Goal: Task Accomplishment & Management: Use online tool/utility

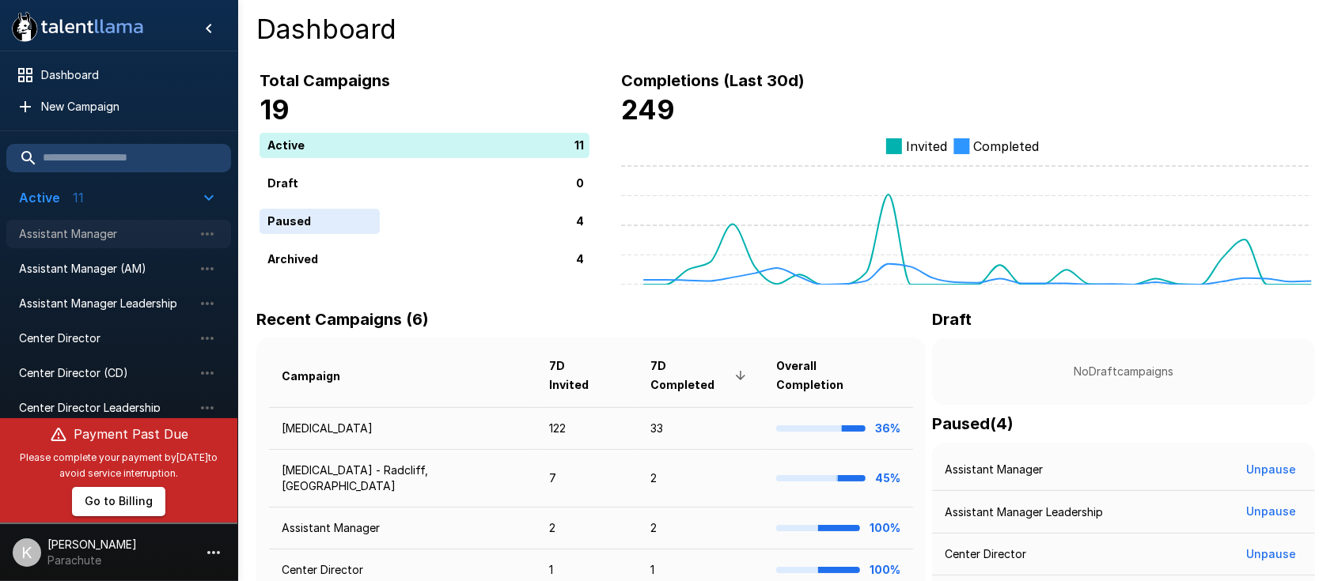
click at [68, 233] on span "Assistant Manager" at bounding box center [106, 234] width 174 height 16
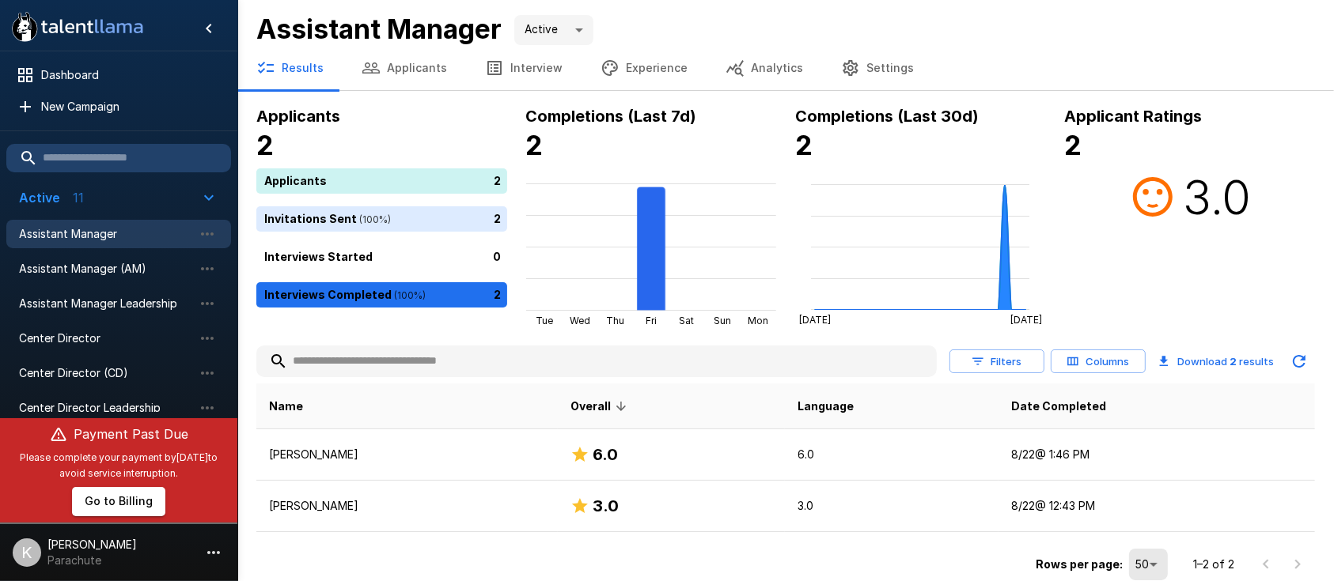
click at [516, 76] on button "Interview" at bounding box center [524, 68] width 116 height 44
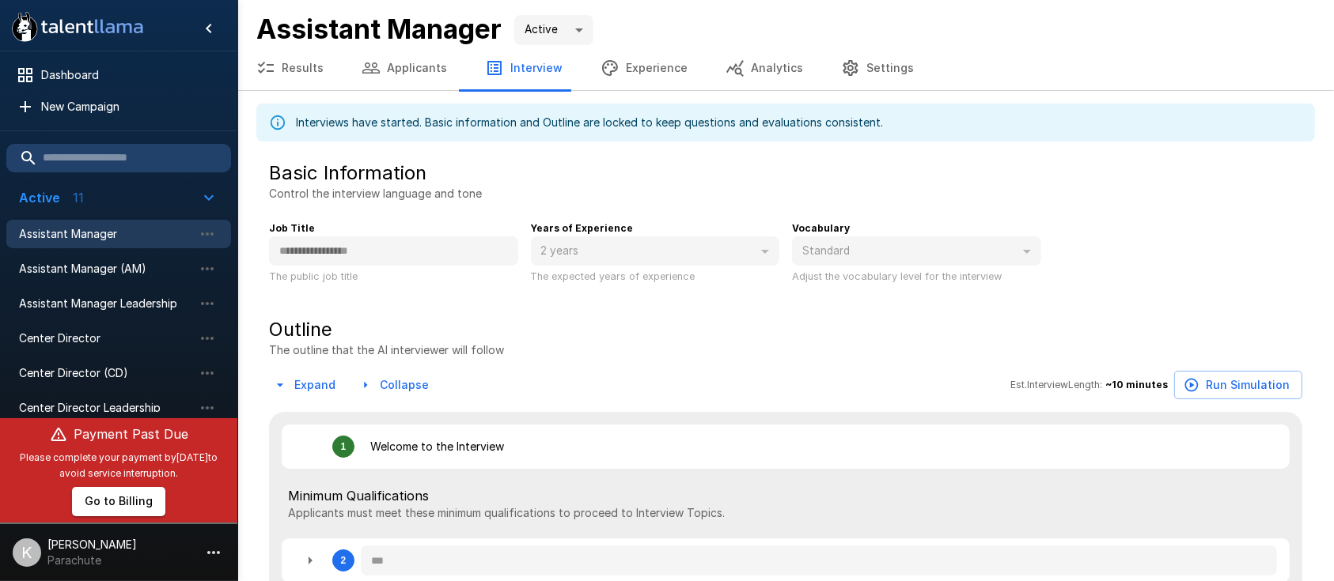
type textarea "*"
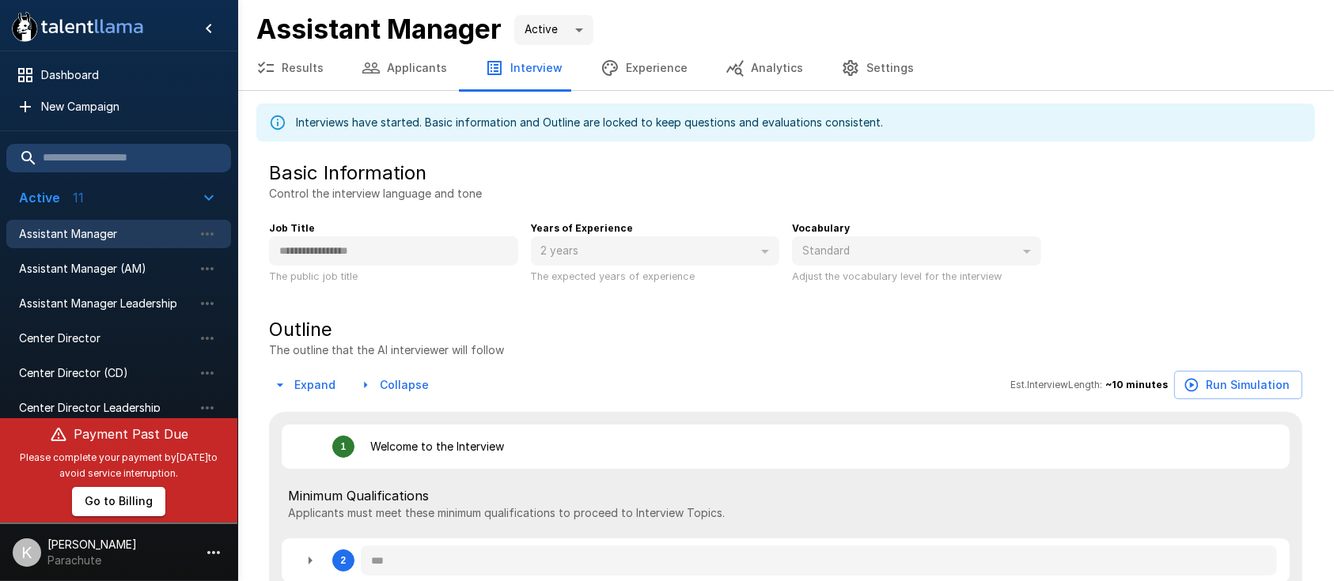
type textarea "*"
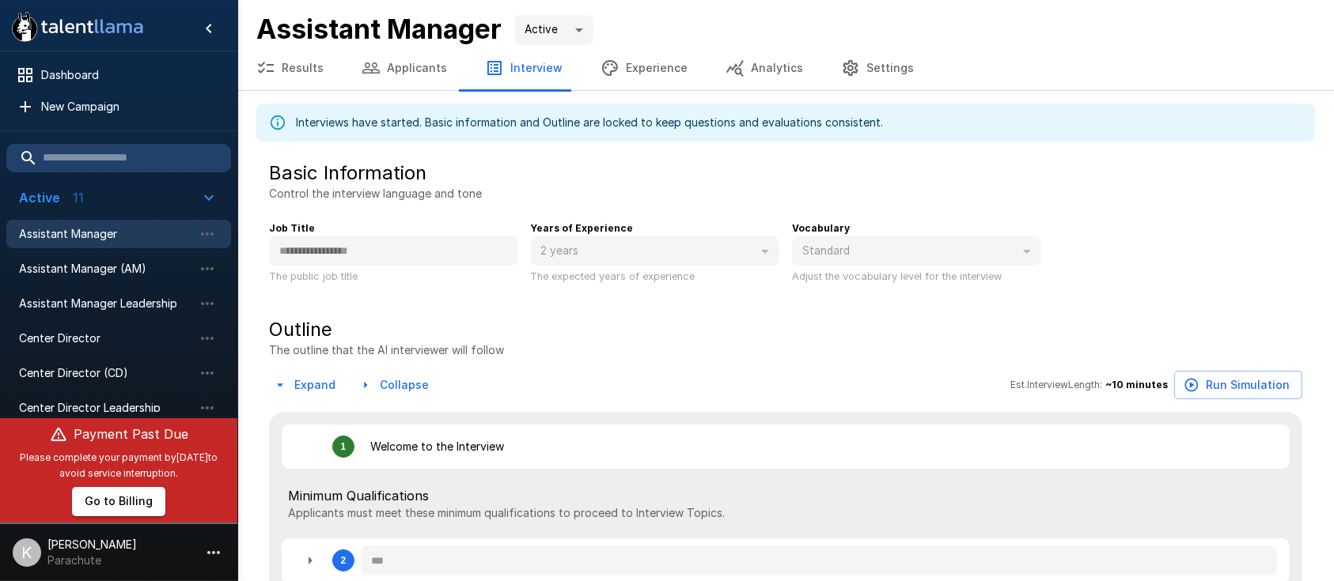
type textarea "*"
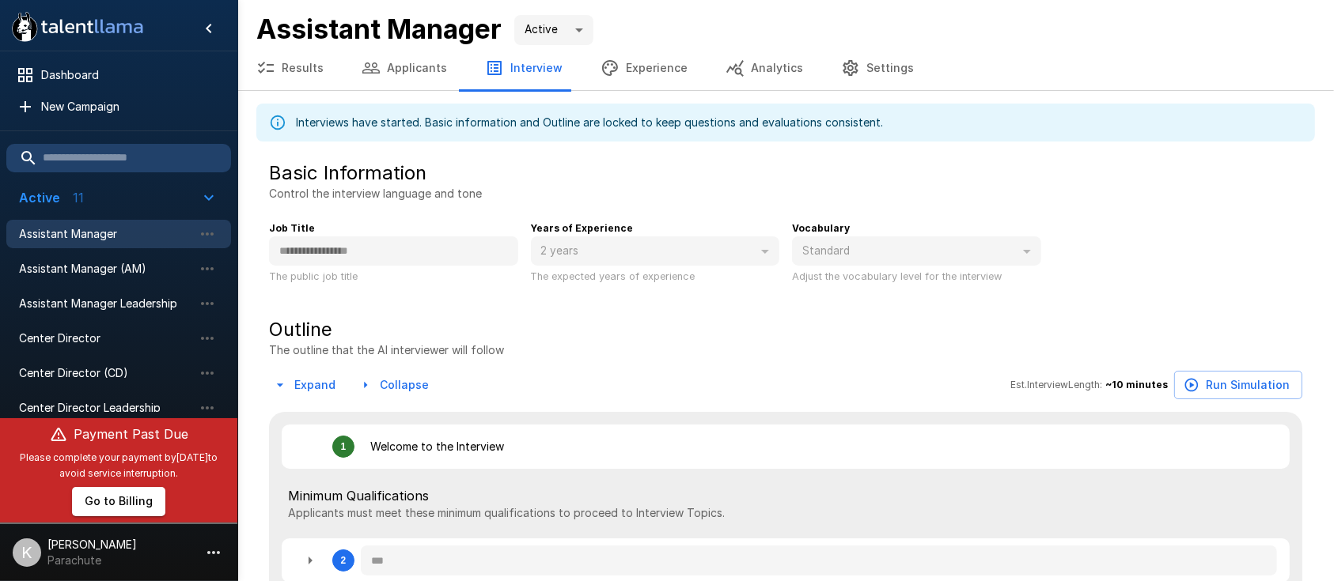
type textarea "*"
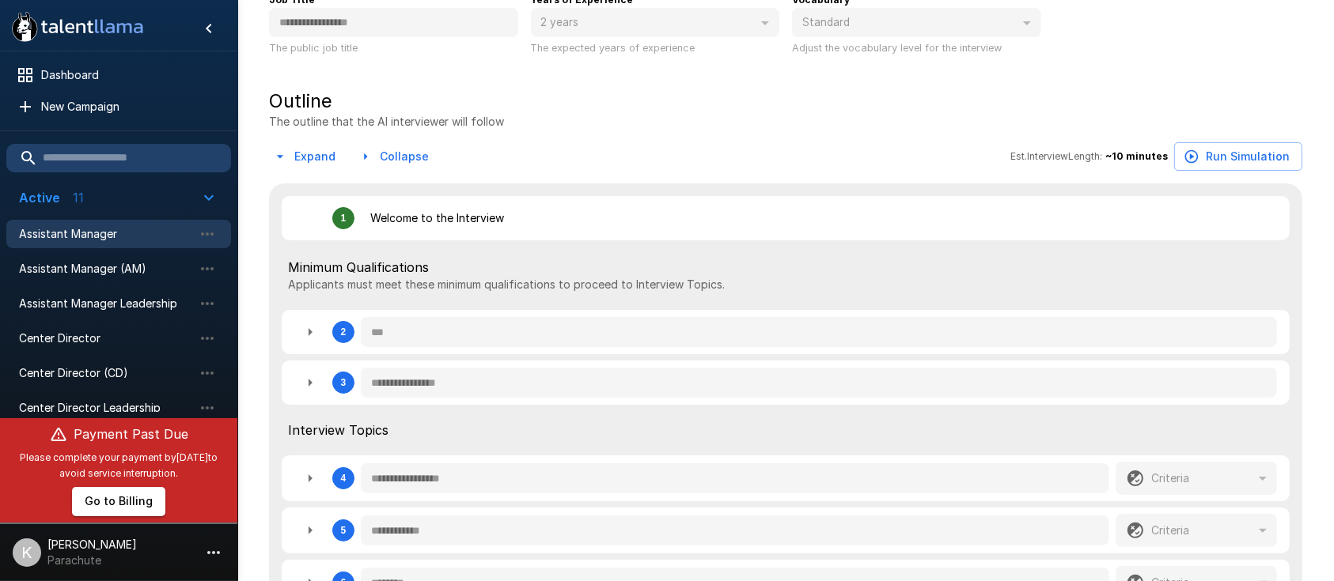
scroll to position [236, 0]
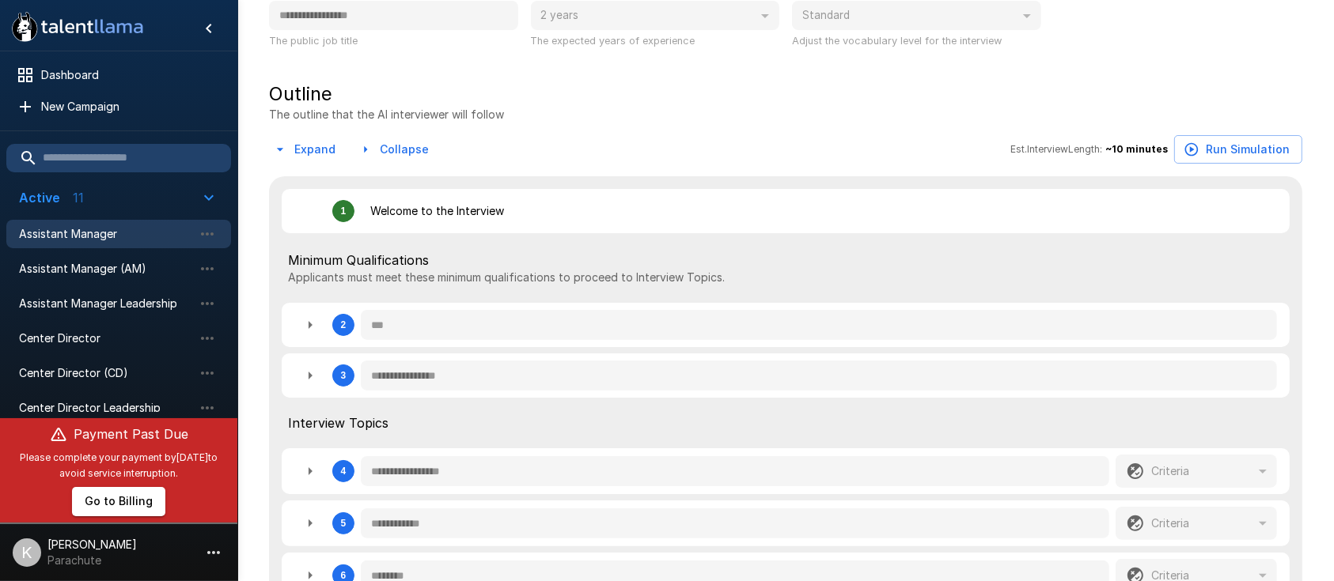
click at [305, 330] on icon "button" at bounding box center [310, 325] width 19 height 19
type textarea "*"
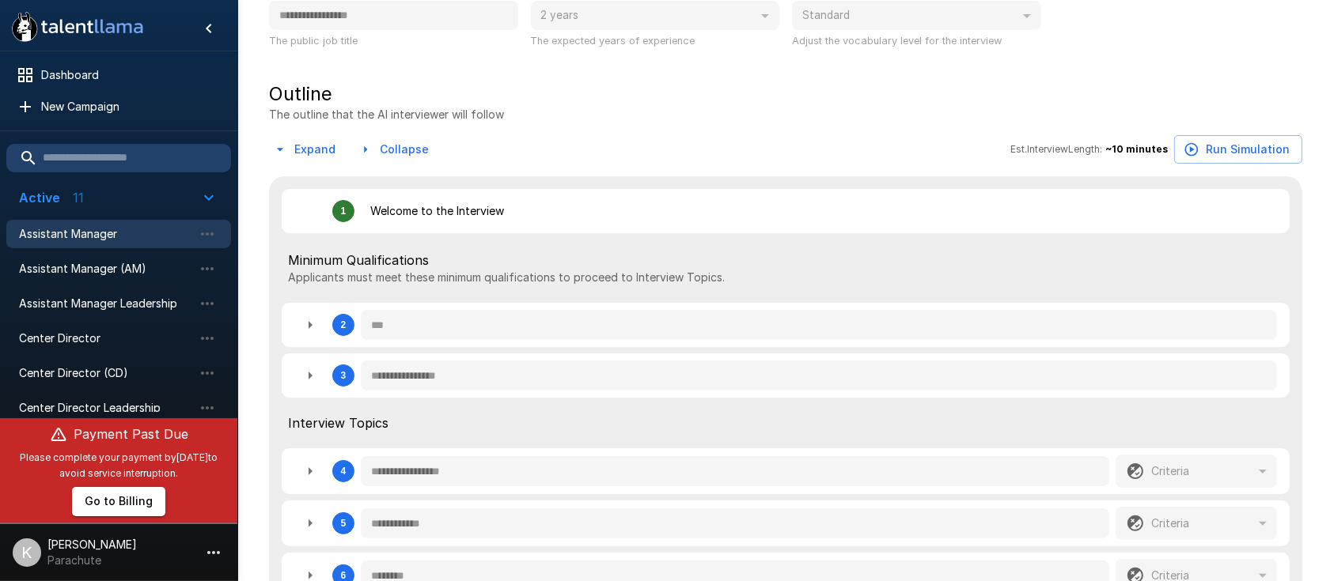
type textarea "*"
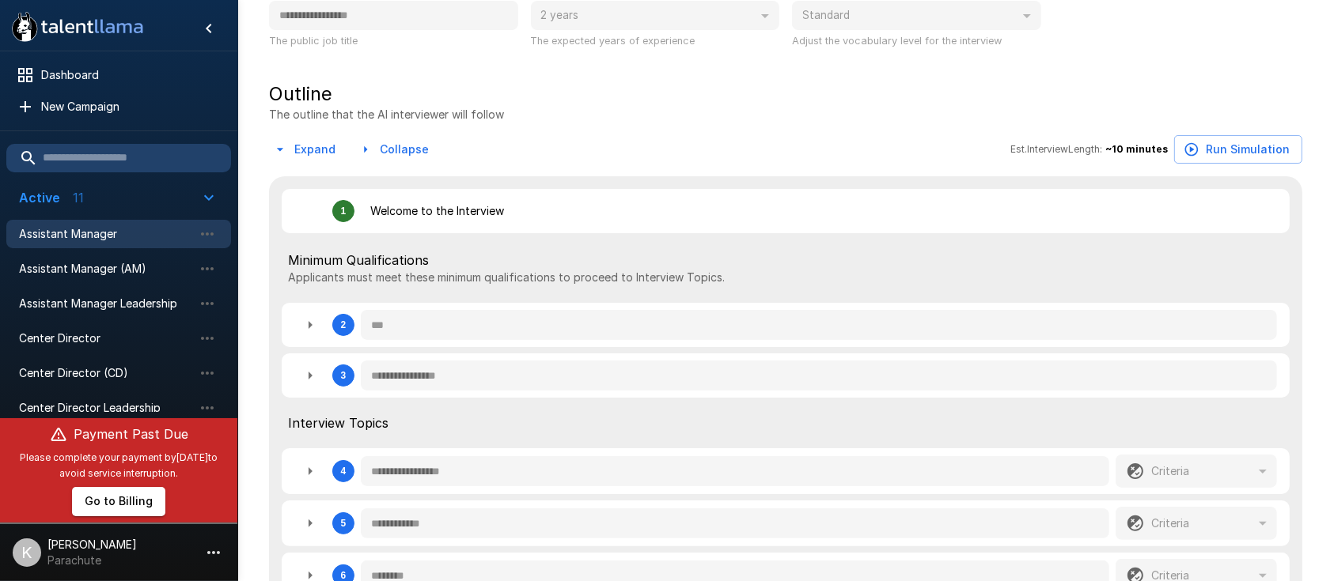
type textarea "*"
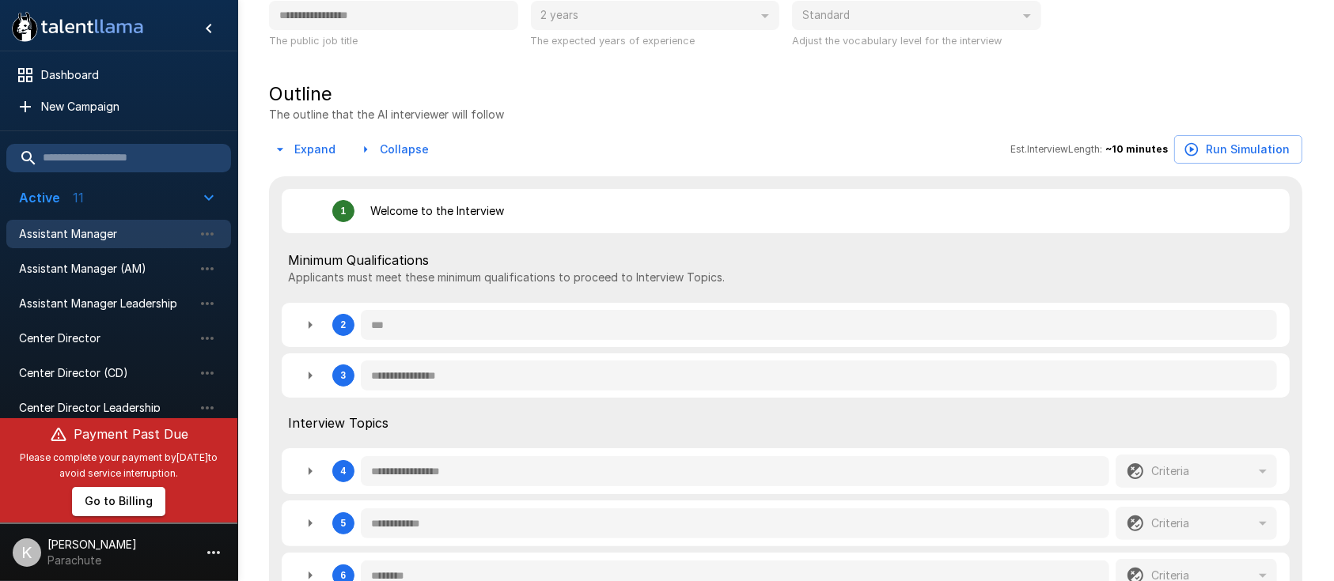
type textarea "*"
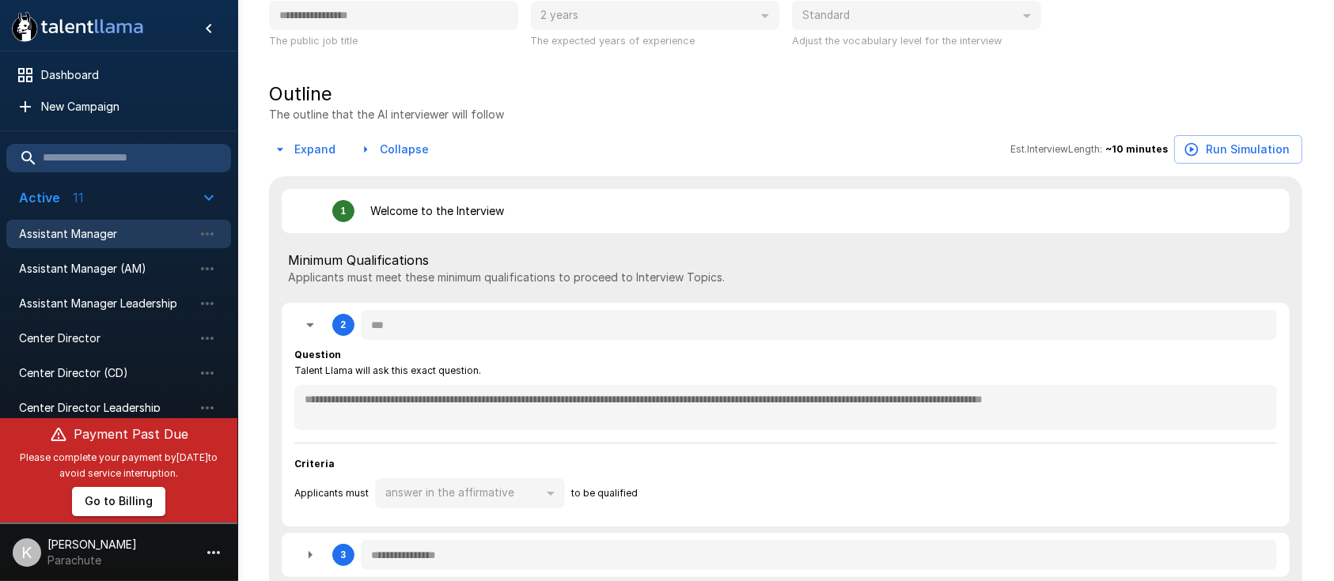
click at [305, 330] on icon "button" at bounding box center [310, 325] width 19 height 19
type textarea "*"
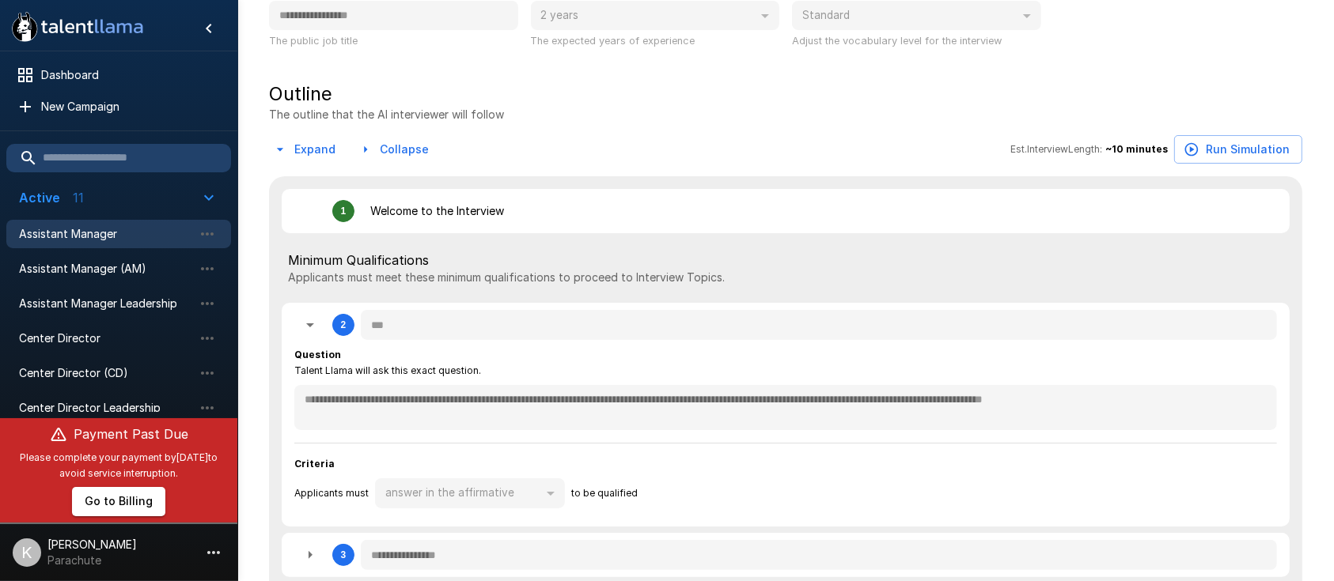
type textarea "*"
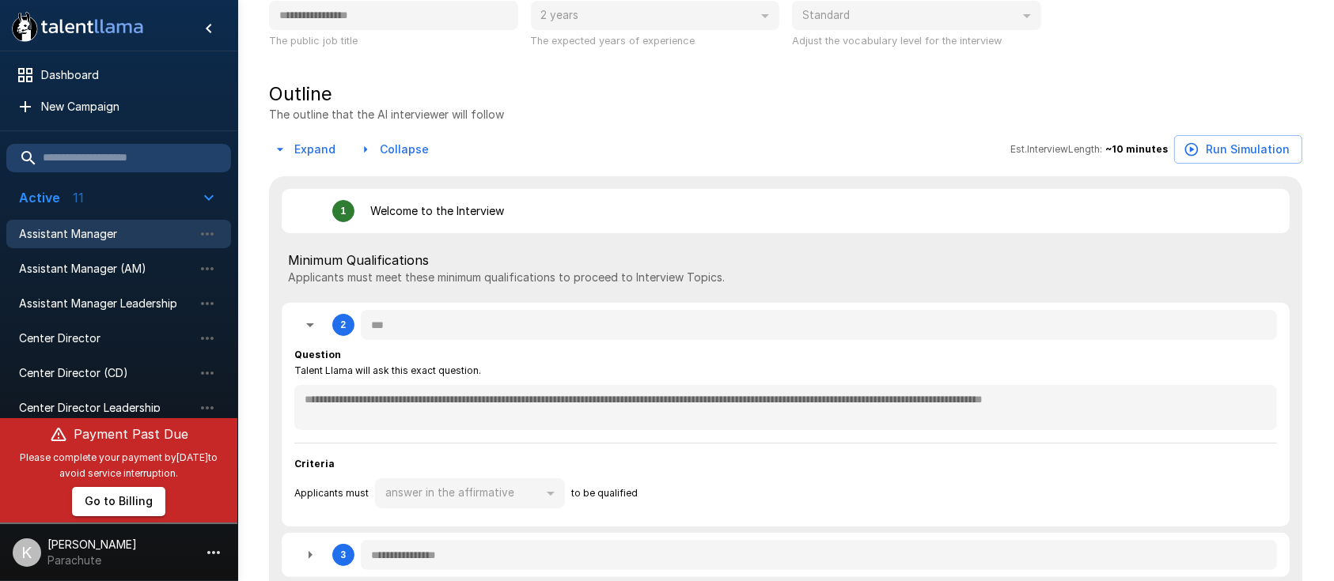
type textarea "*"
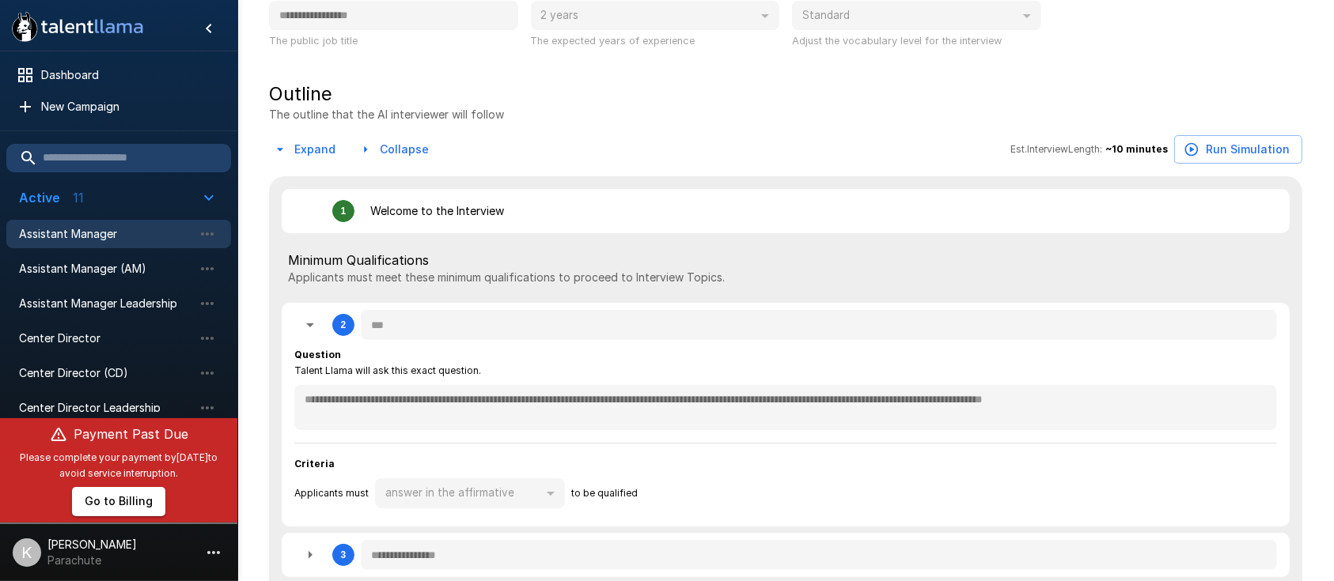
type textarea "*"
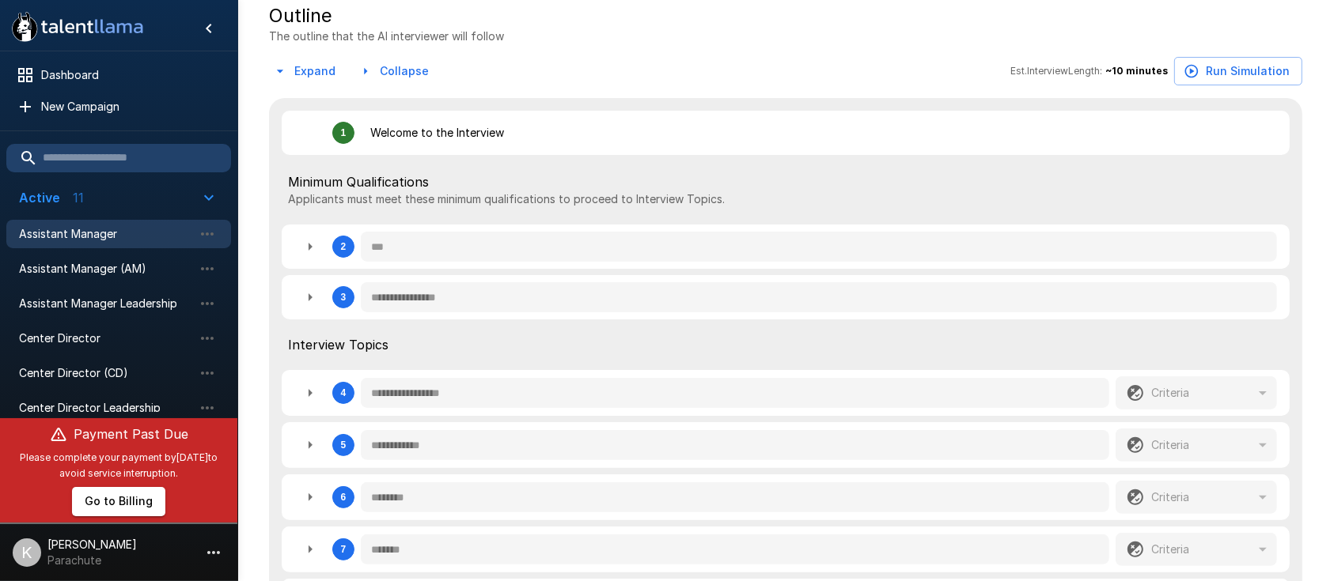
scroll to position [313, 0]
click at [312, 301] on icon "button" at bounding box center [310, 298] width 19 height 19
type textarea "*"
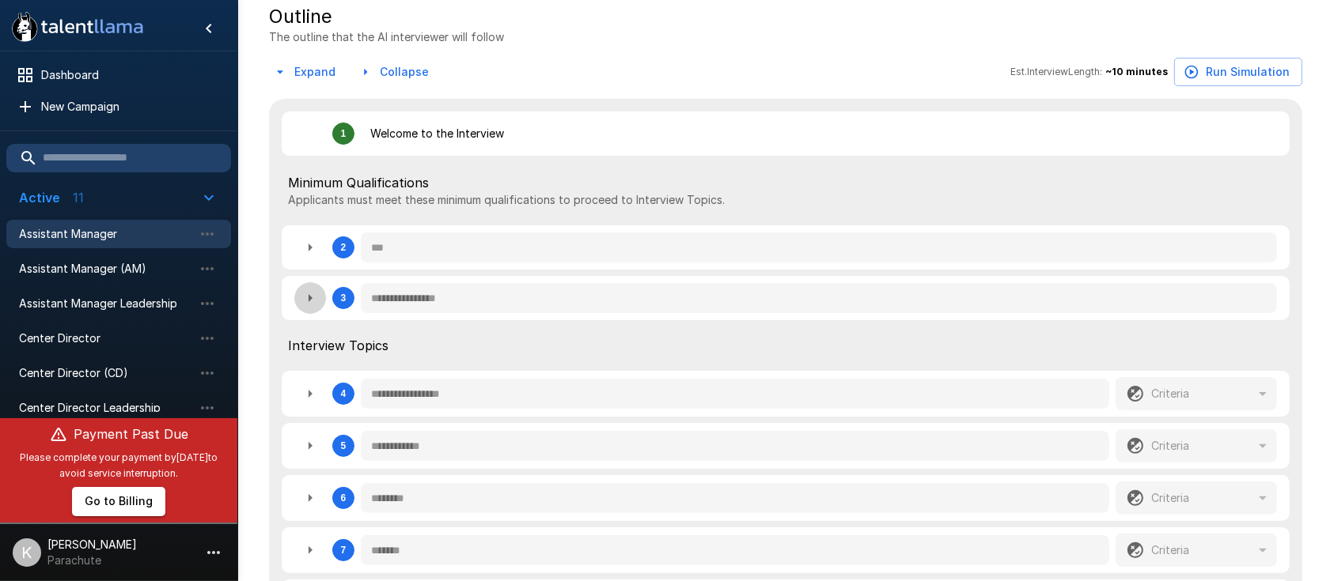
type textarea "*"
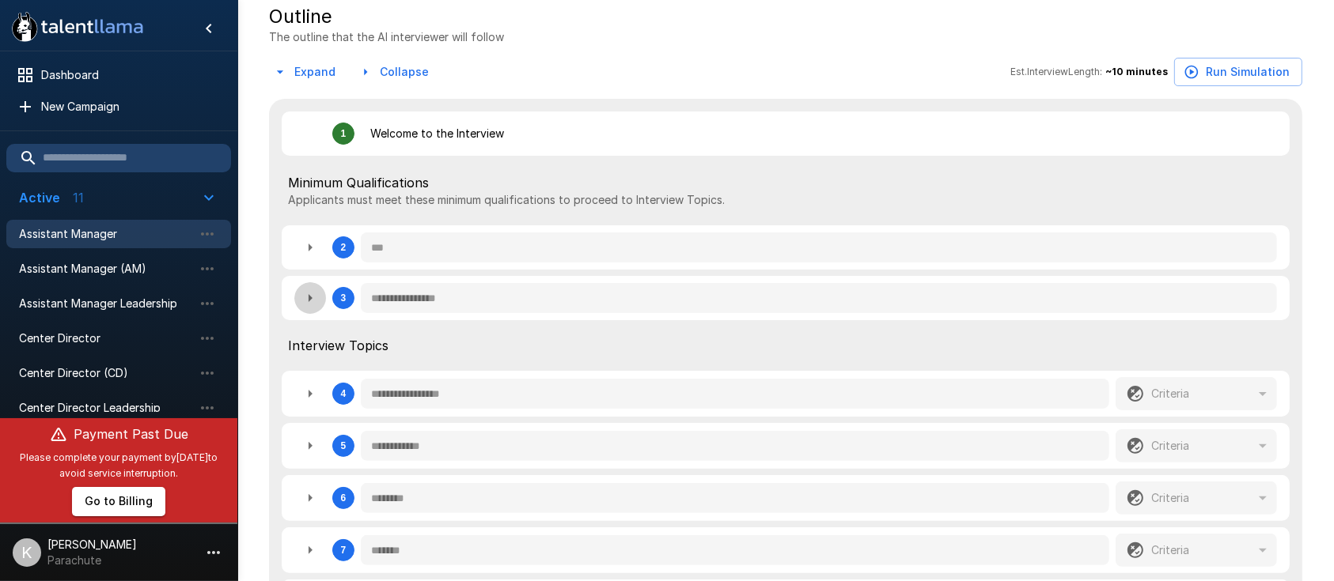
type textarea "*"
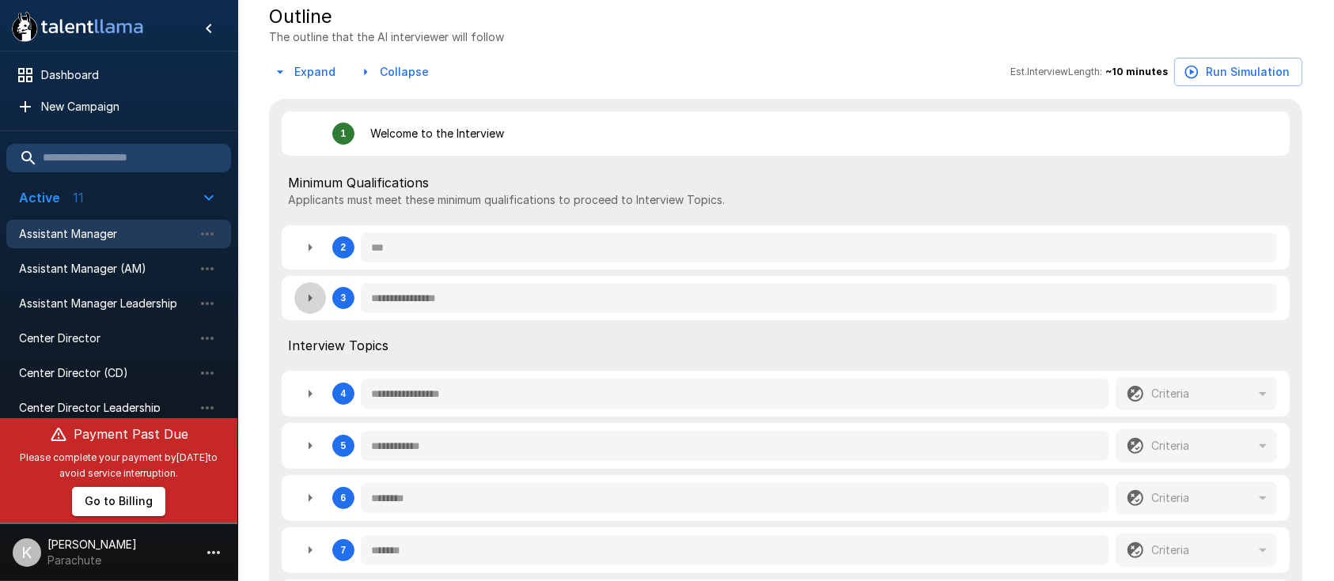
type textarea "*"
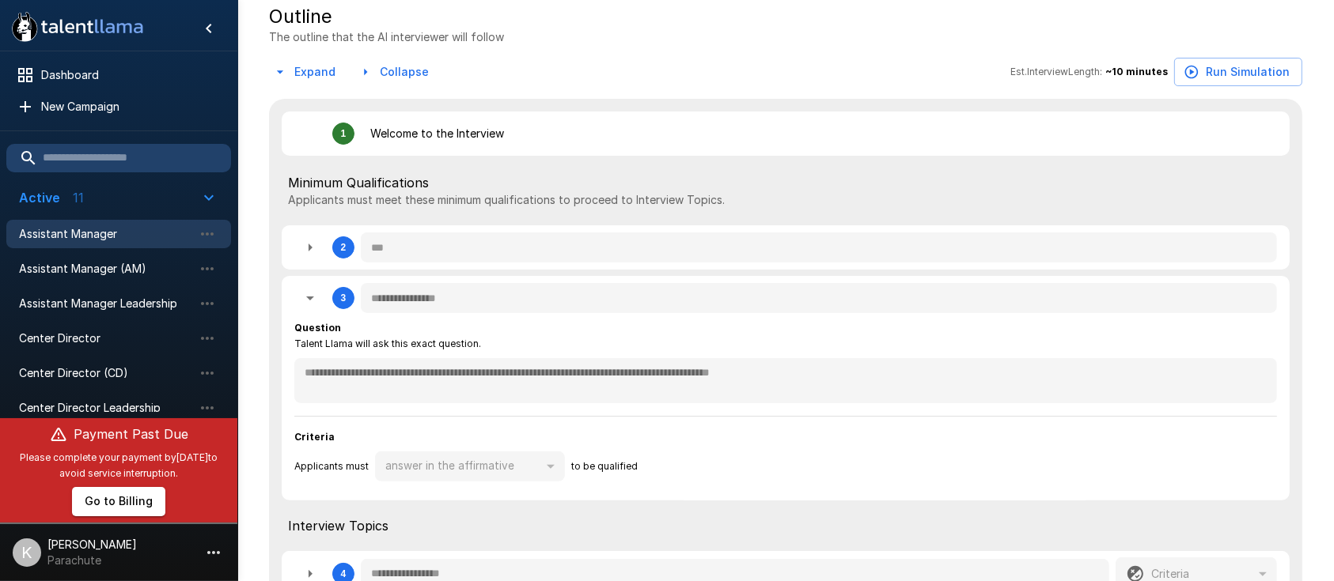
click at [310, 248] on icon "button" at bounding box center [311, 248] width 4 height 8
type textarea "*"
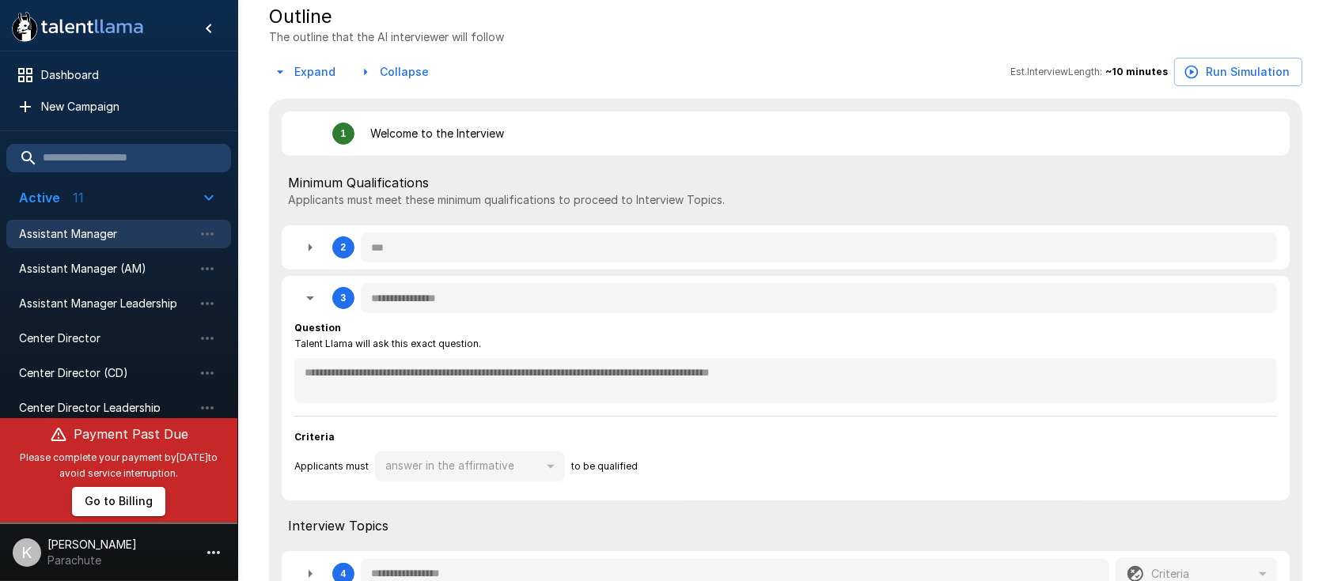
type textarea "*"
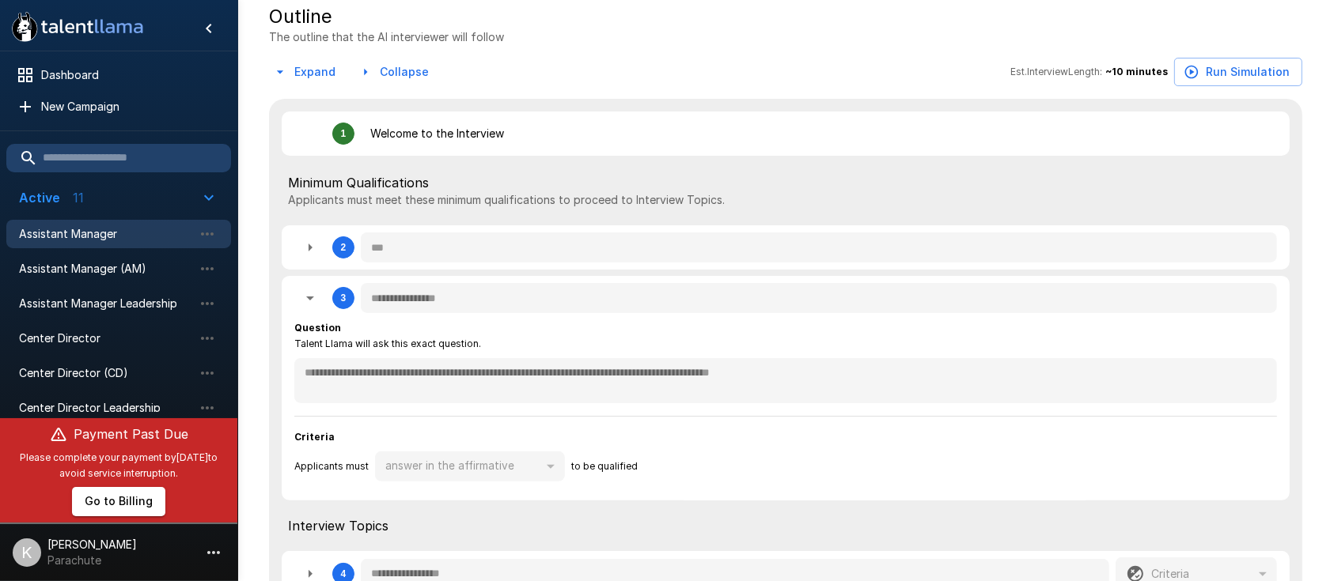
type textarea "*"
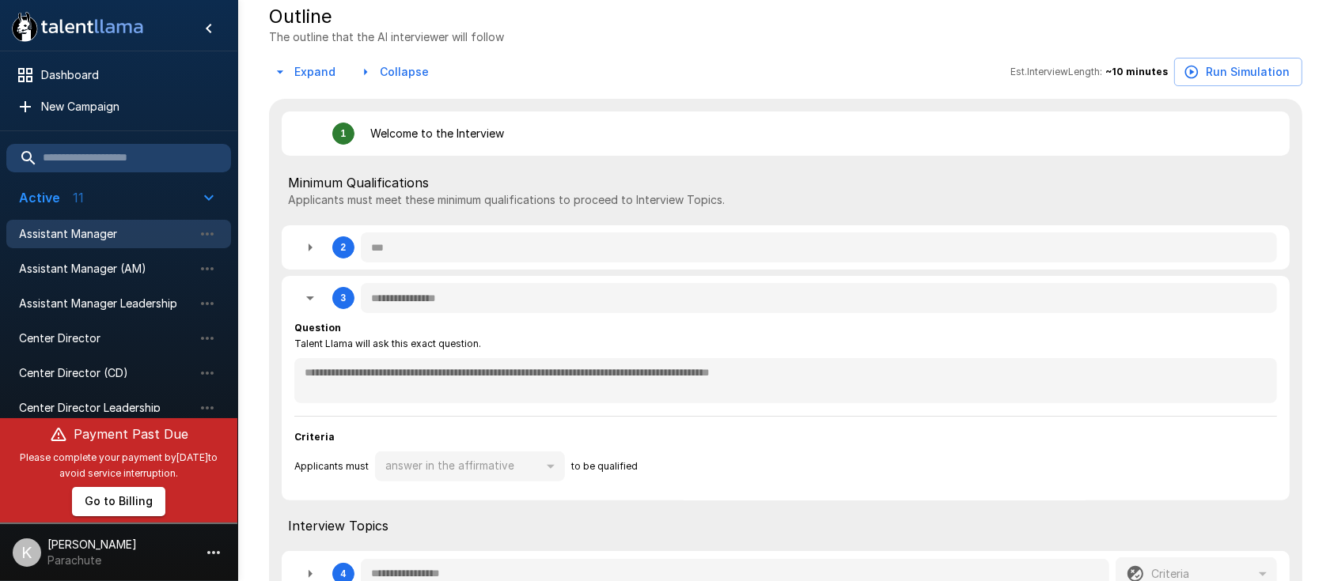
type textarea "*"
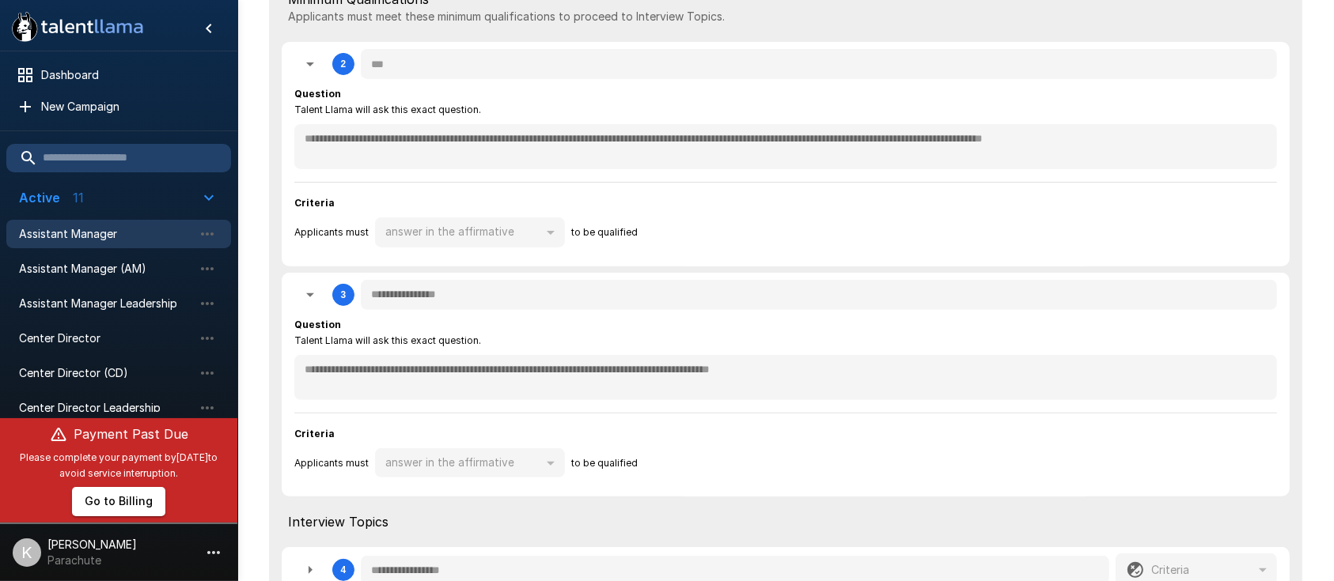
scroll to position [495, 0]
click at [309, 70] on icon "button" at bounding box center [310, 65] width 19 height 19
type textarea "*"
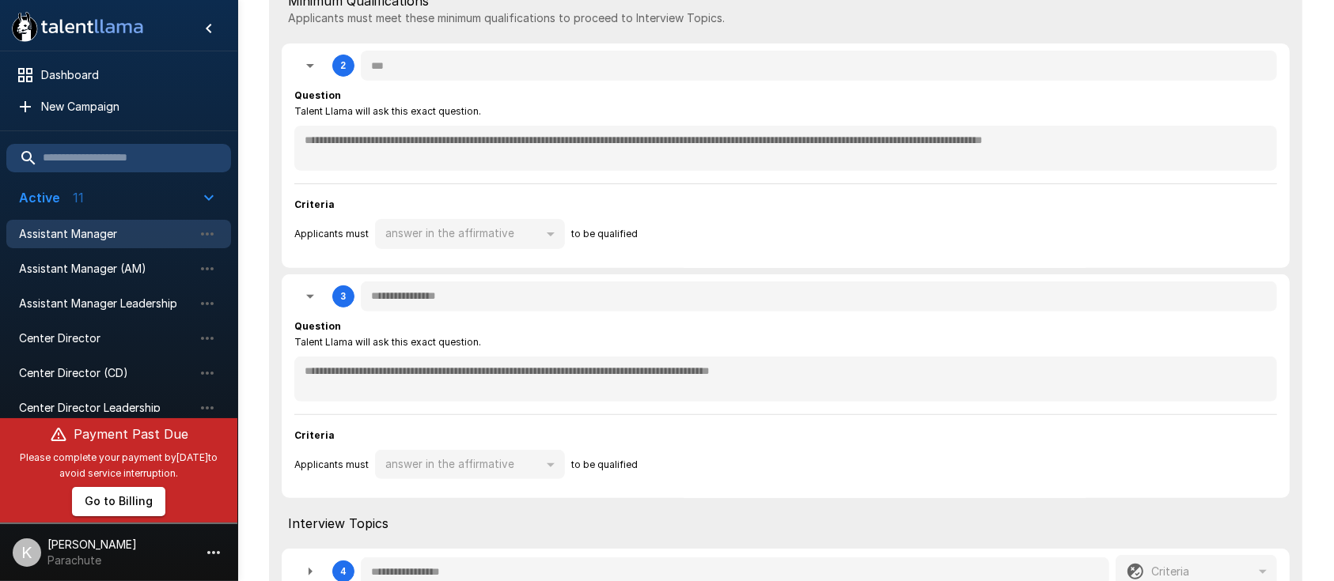
type textarea "*"
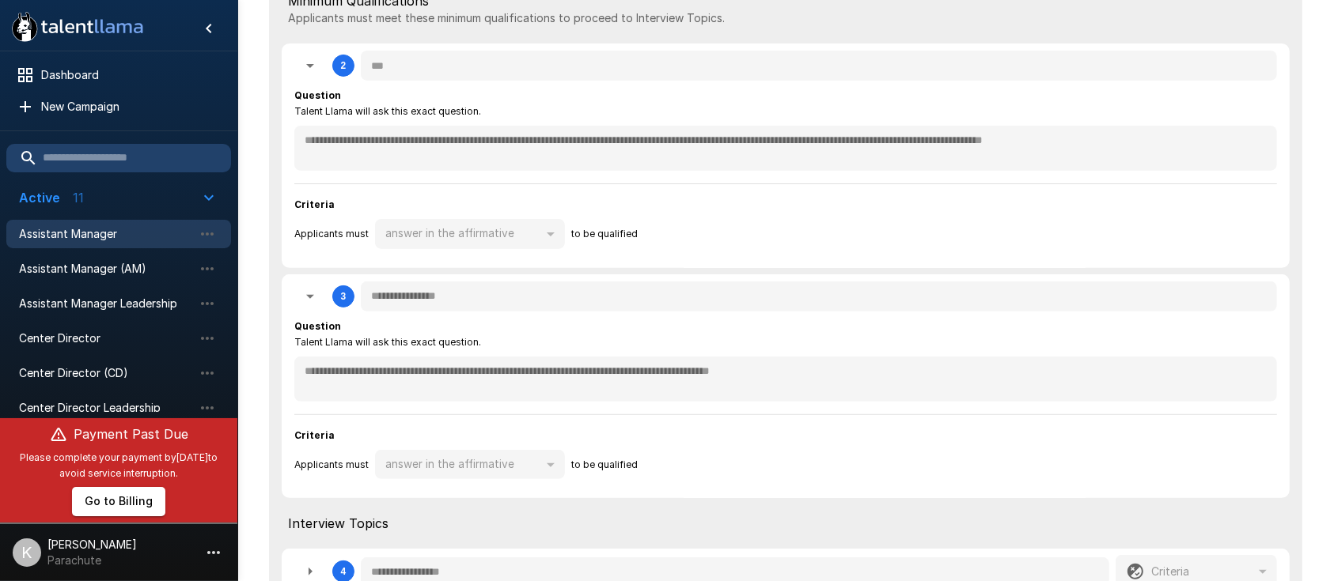
type textarea "*"
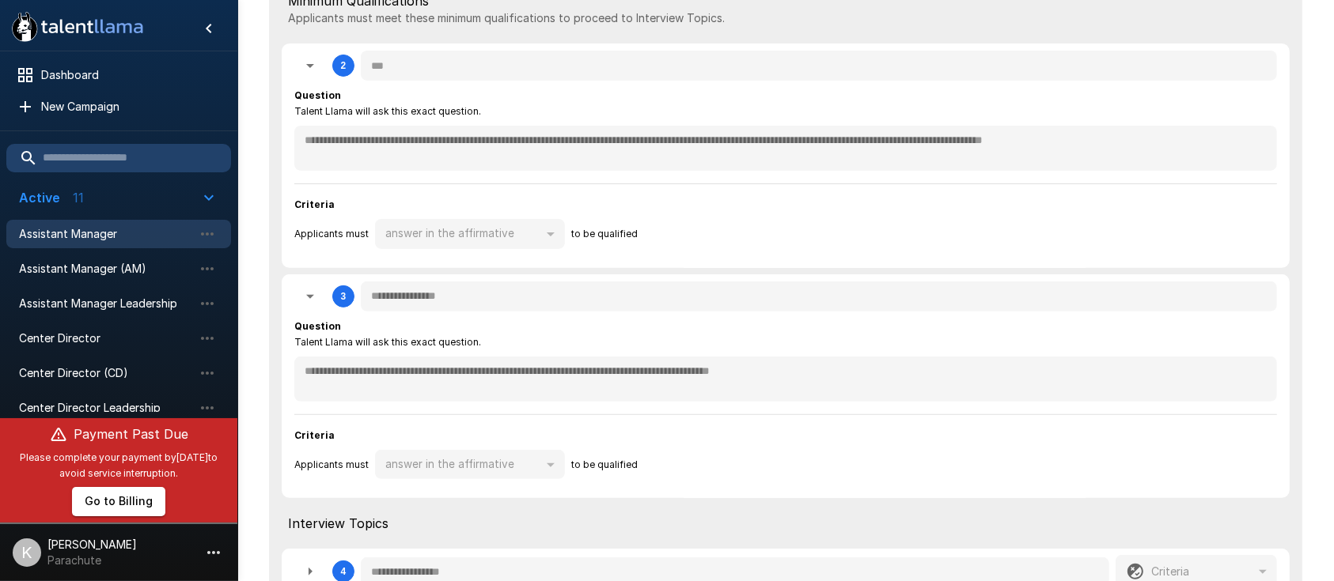
type textarea "*"
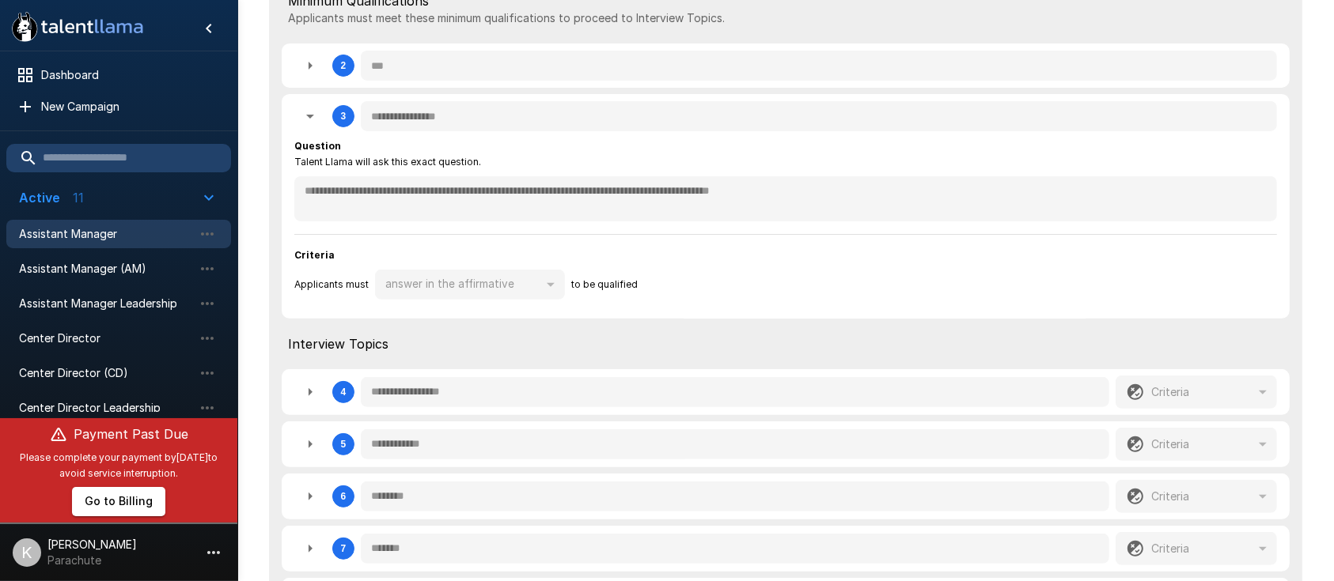
click at [310, 117] on icon "button" at bounding box center [310, 117] width 8 height 4
type textarea "*"
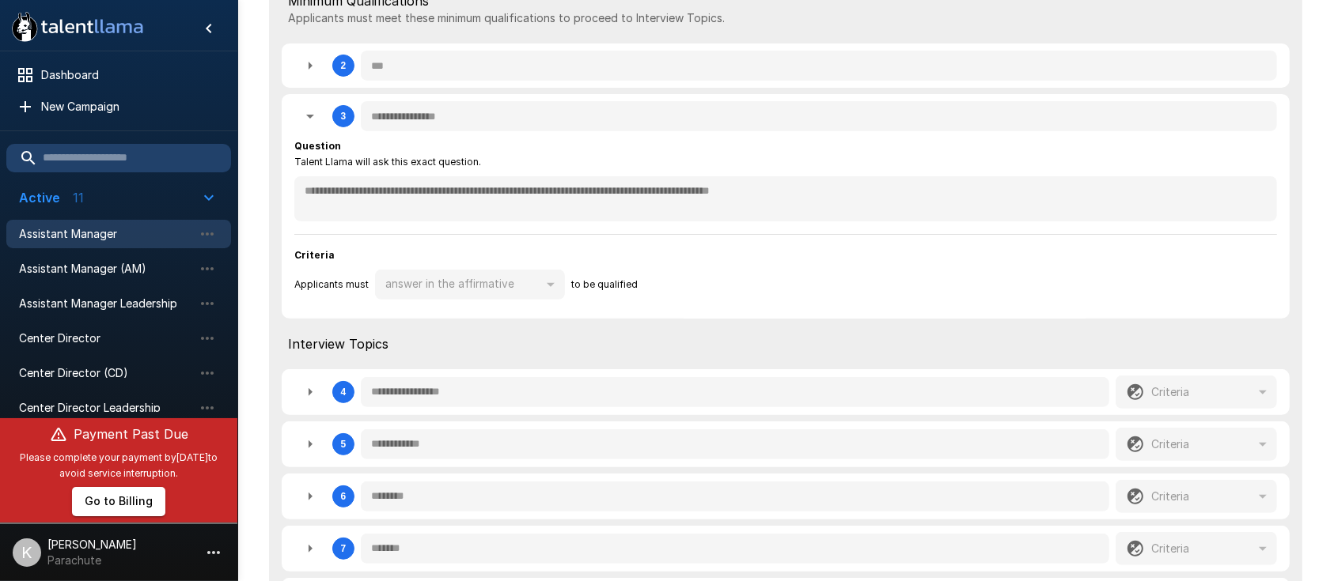
type textarea "*"
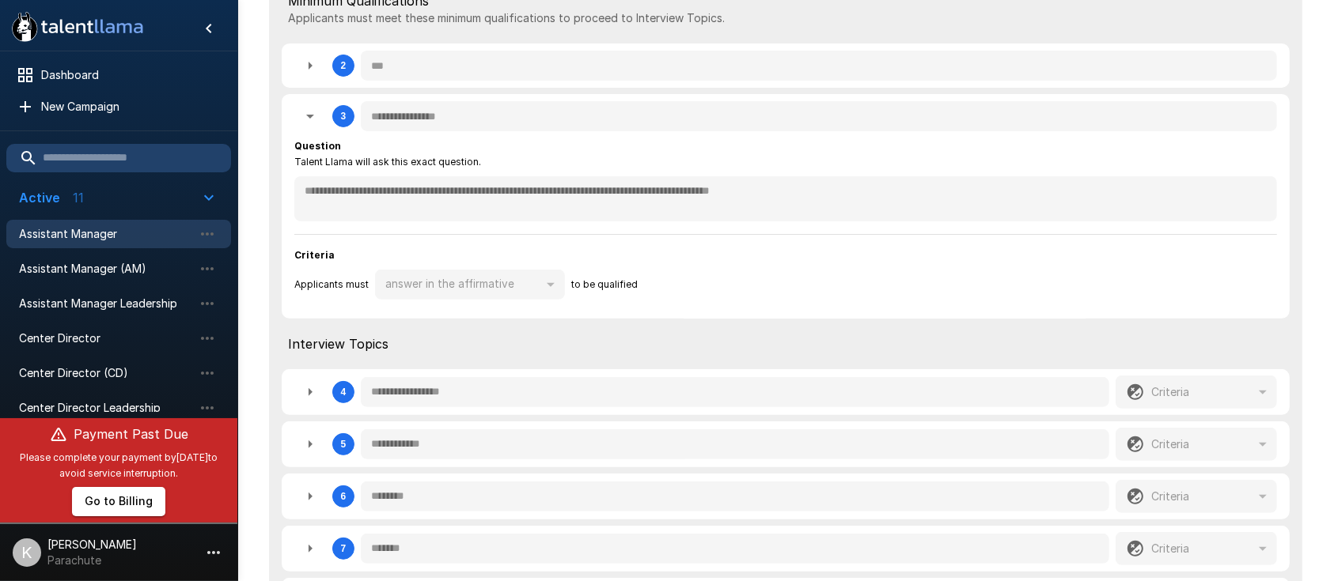
type textarea "*"
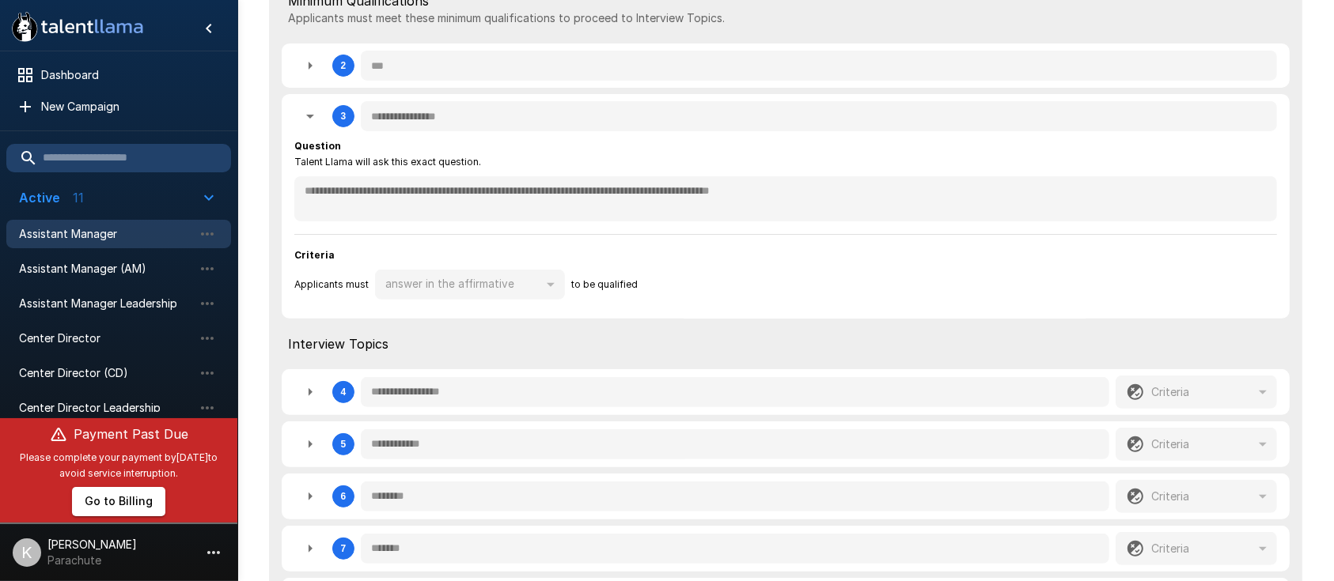
type textarea "*"
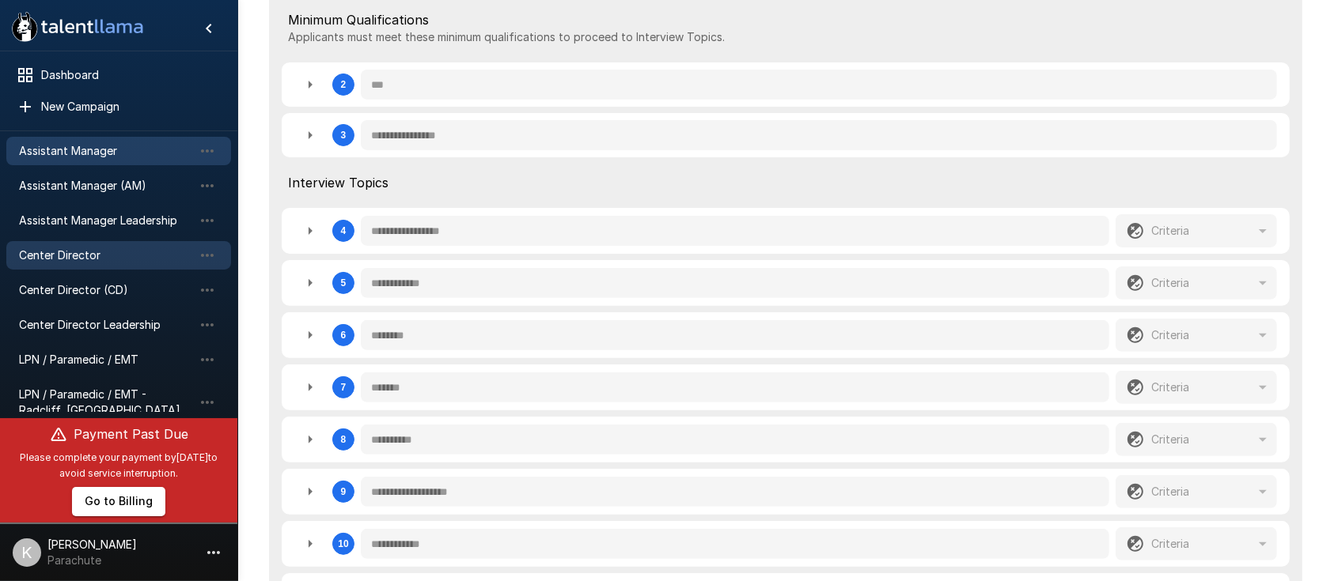
scroll to position [88, 0]
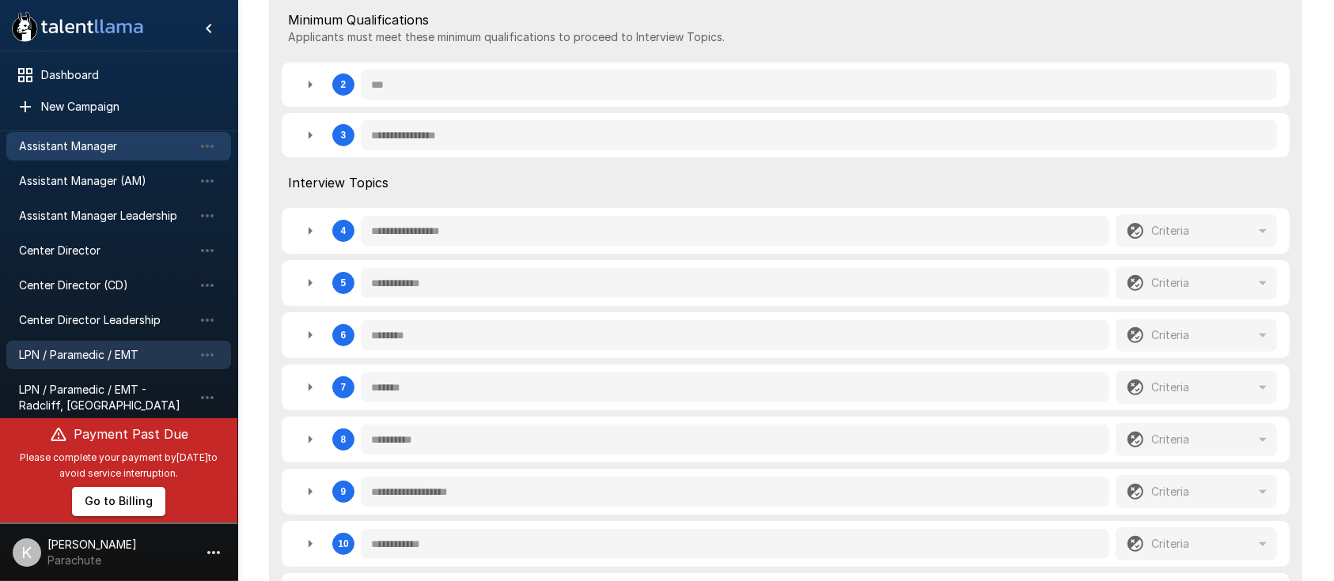
click at [76, 347] on span "LPN / Paramedic / EMT" at bounding box center [106, 355] width 174 height 16
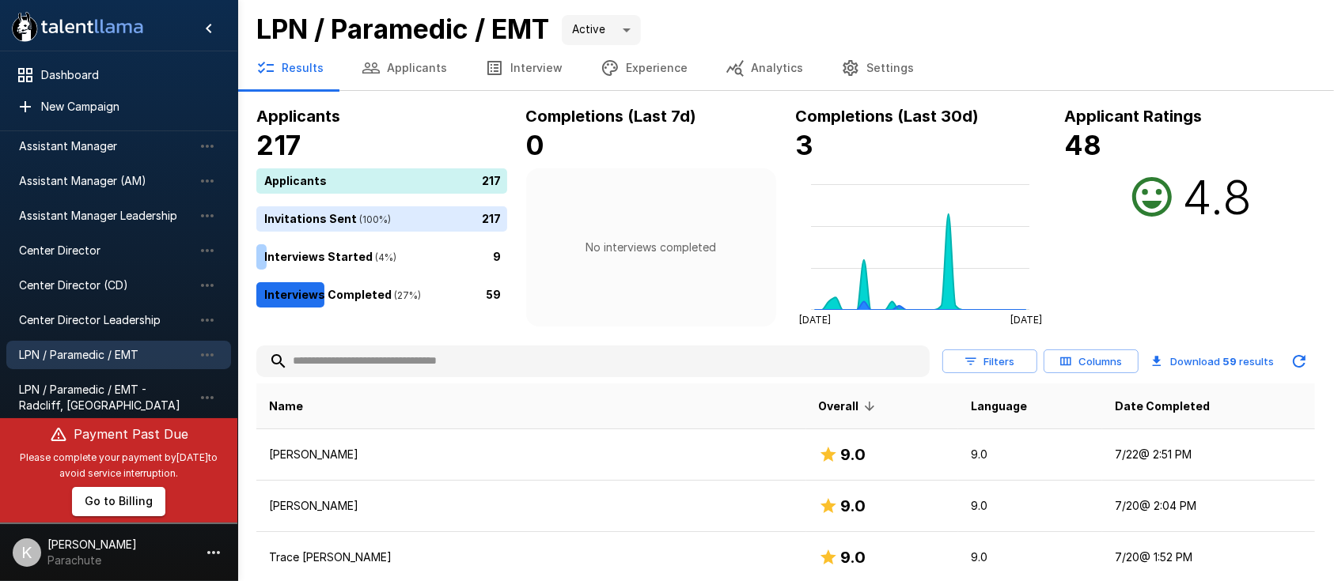
click at [500, 69] on button "Interview" at bounding box center [524, 68] width 116 height 44
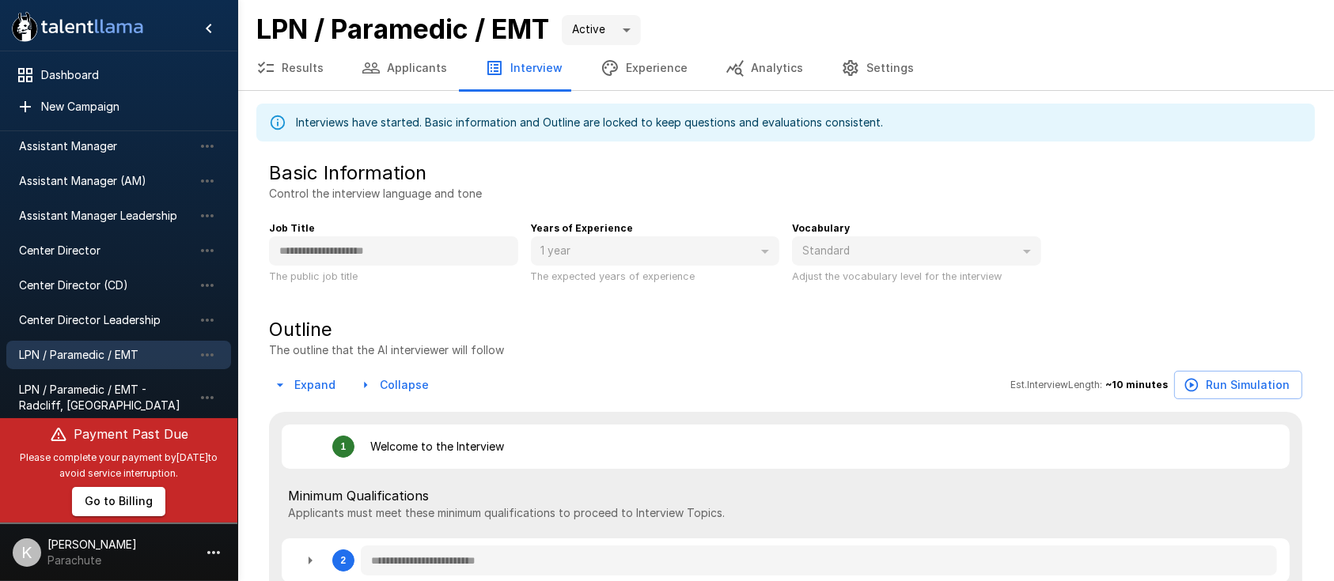
type textarea "*"
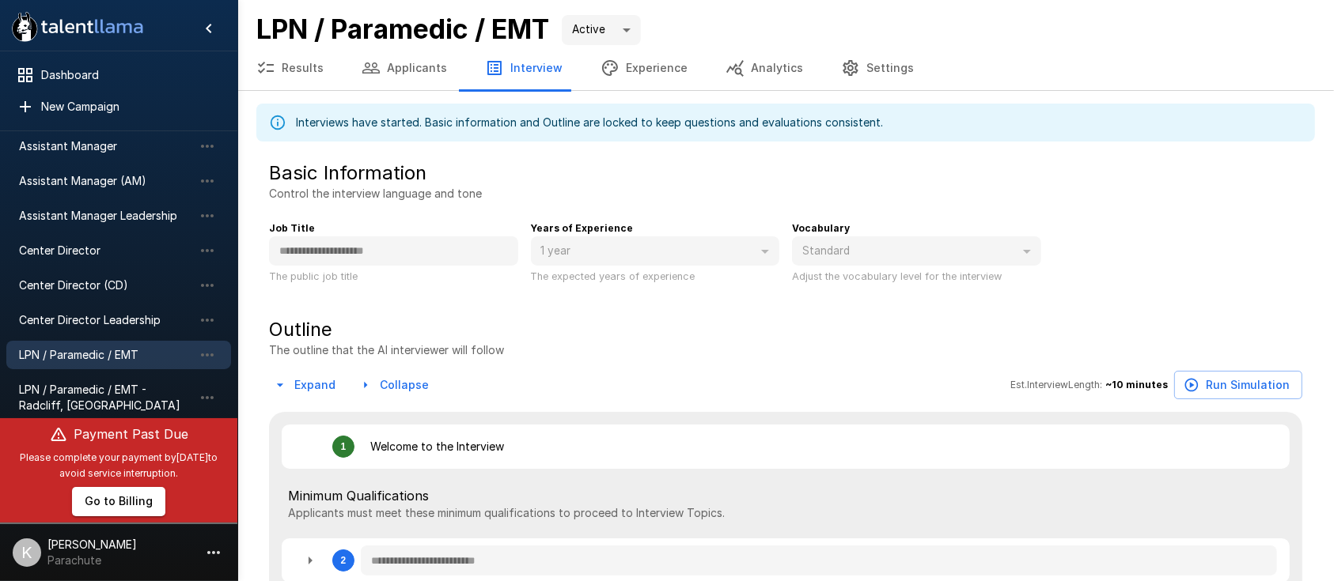
type textarea "*"
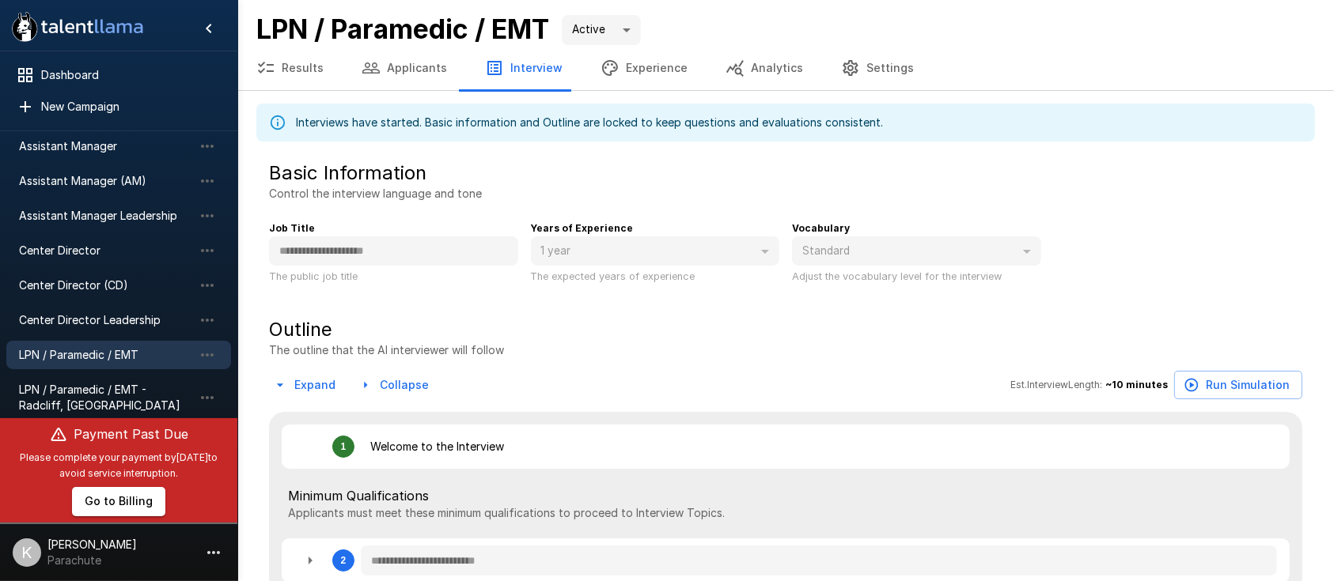
type textarea "*"
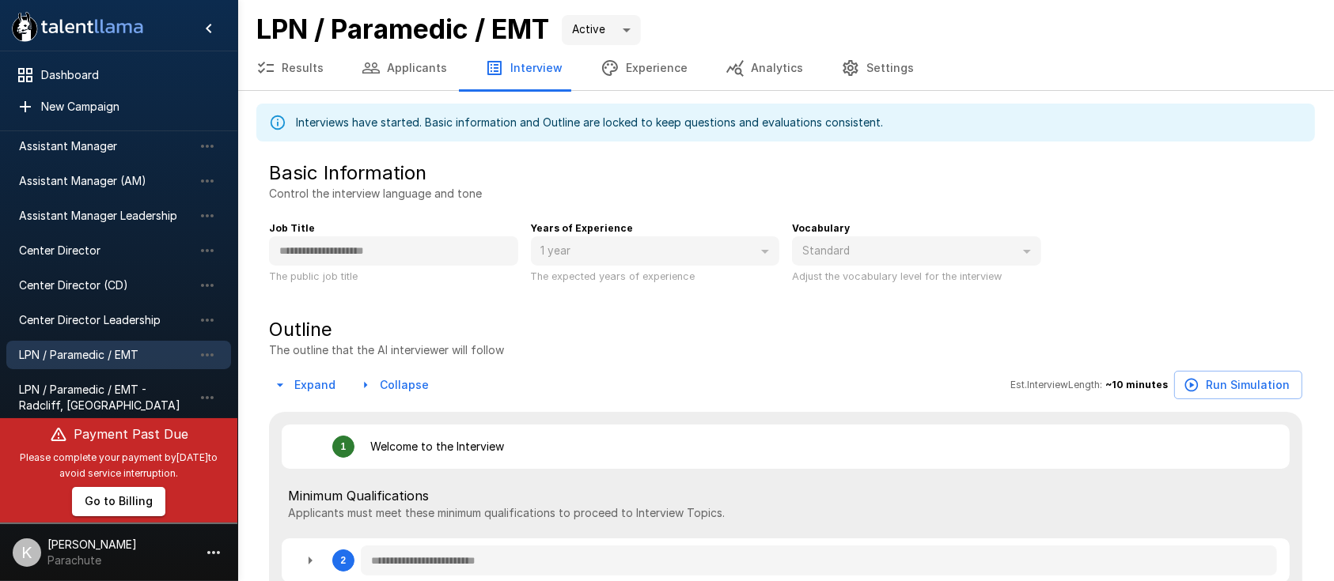
type textarea "*"
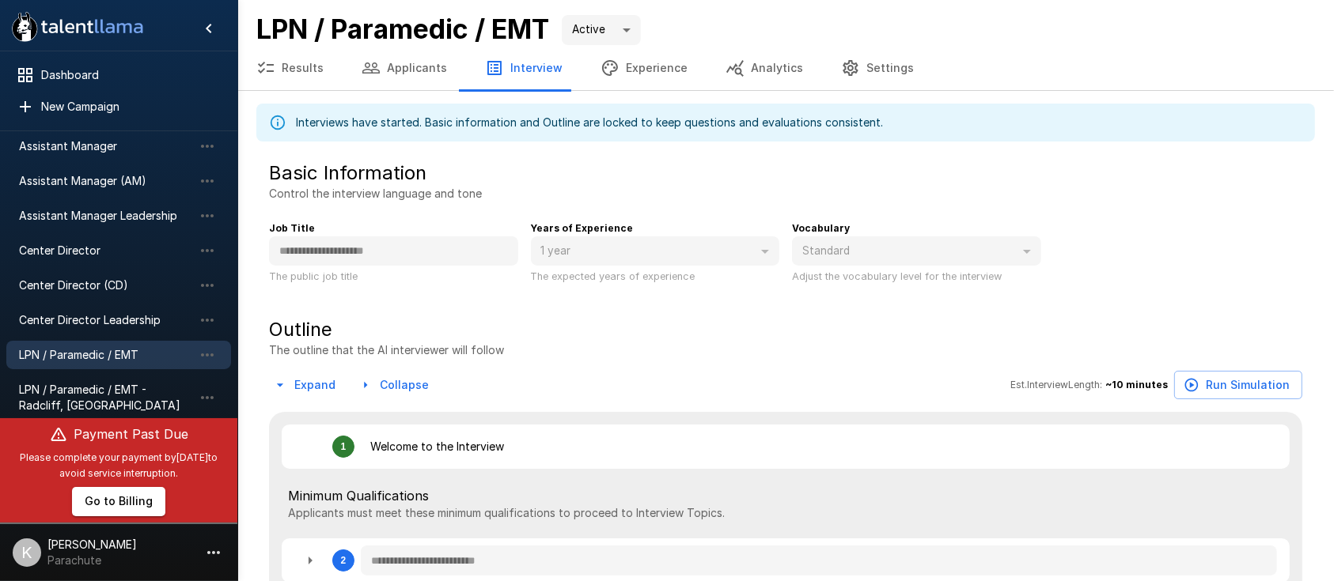
type textarea "*"
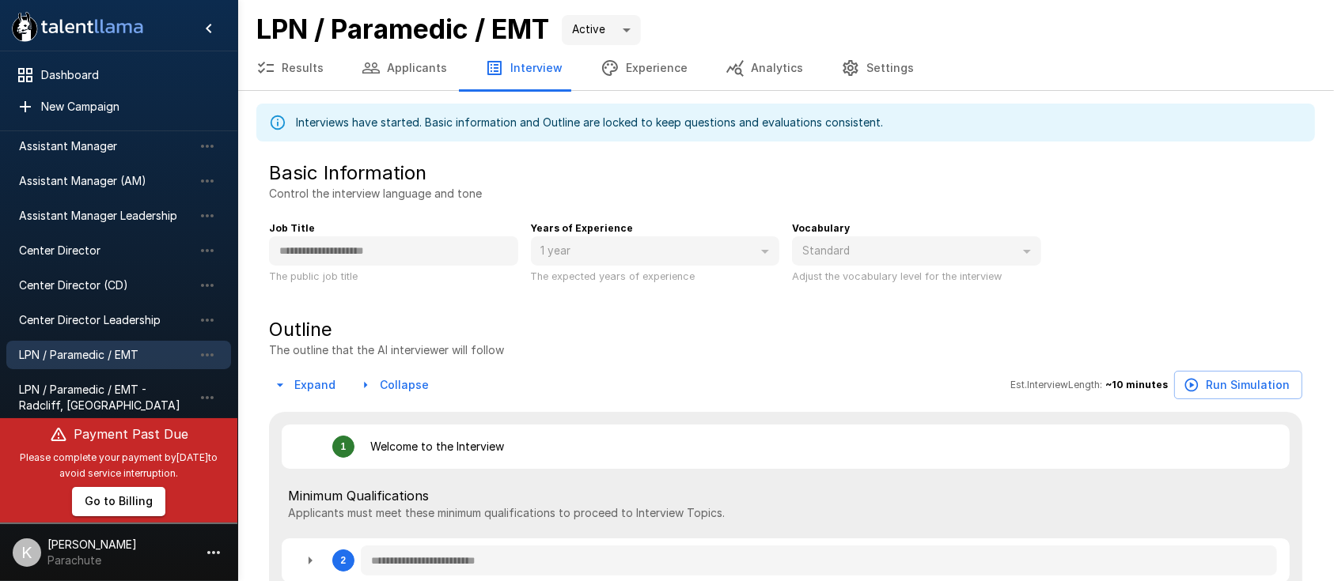
type textarea "*"
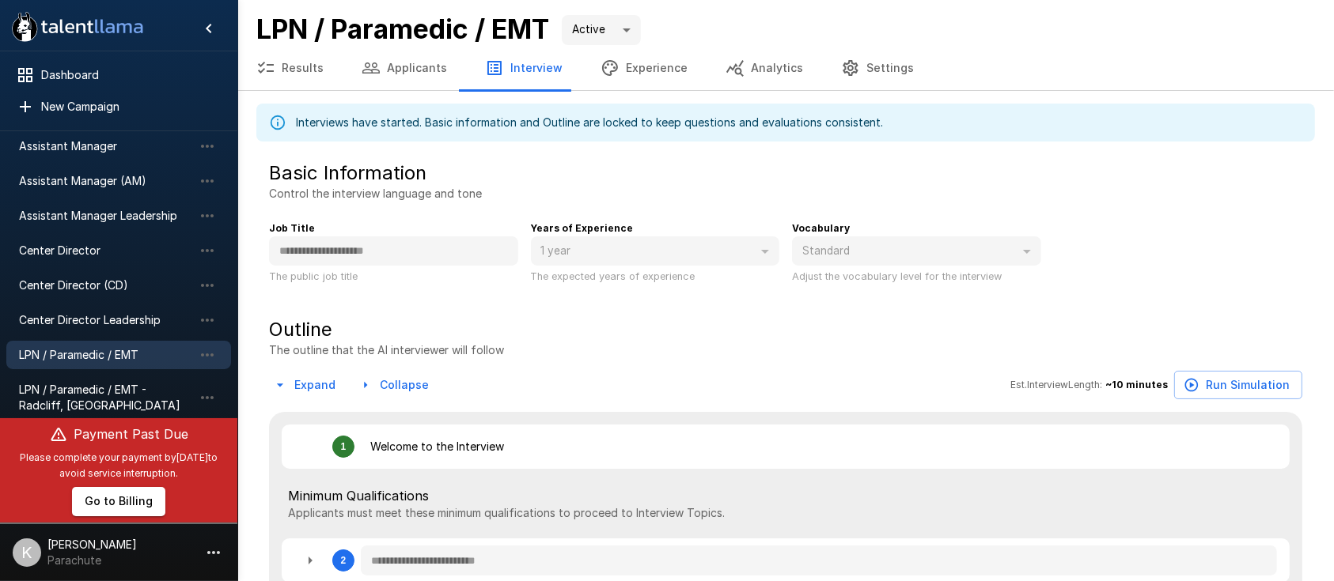
type textarea "*"
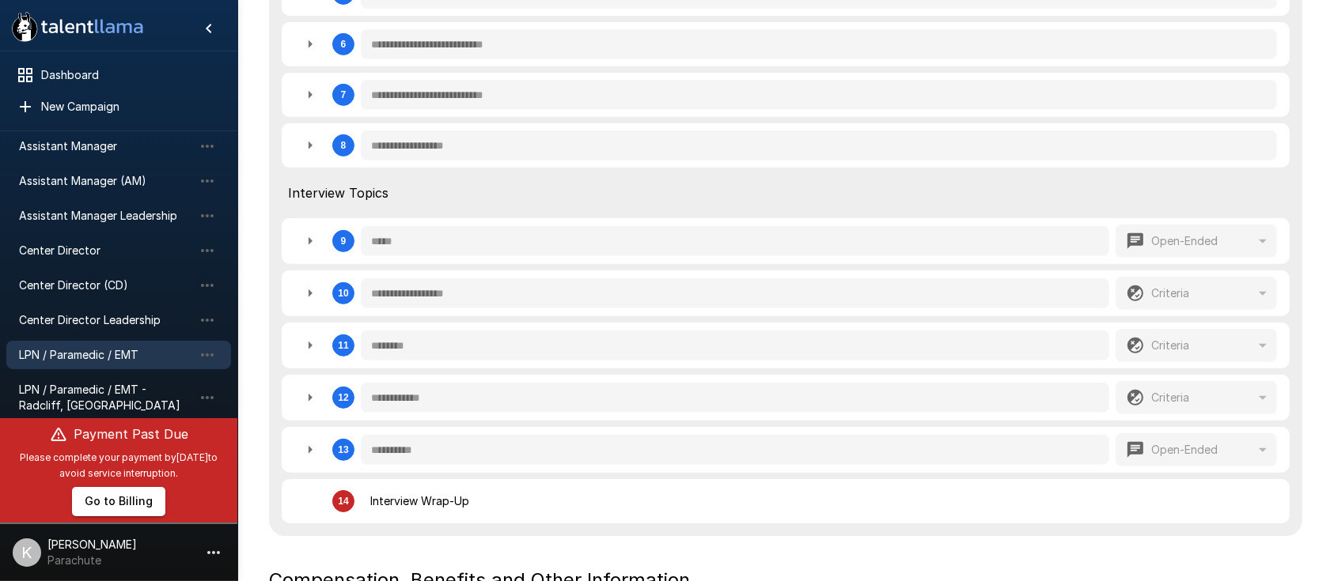
scroll to position [722, 0]
